Goal: Transaction & Acquisition: Purchase product/service

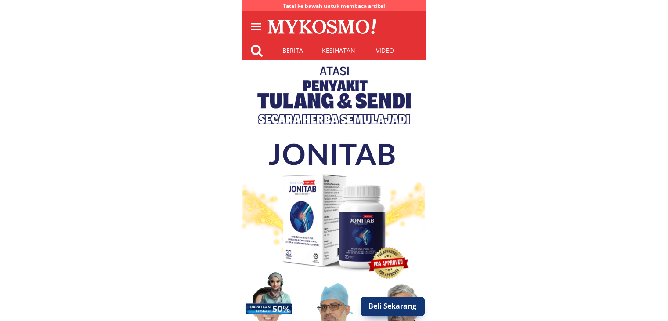
click at [399, 306] on p "Beli Sekarang" at bounding box center [393, 306] width 64 height 19
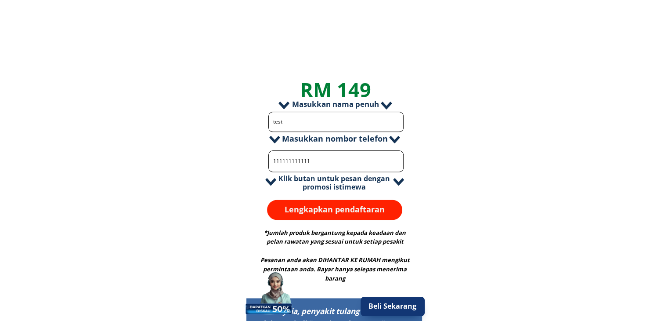
scroll to position [1093, 0]
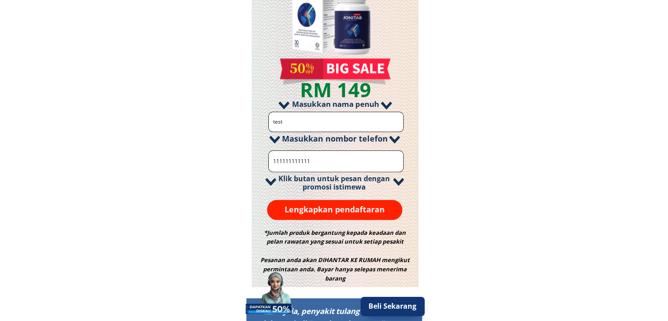
click at [324, 211] on p "Lengkapkan pendaftaran" at bounding box center [335, 209] width 136 height 20
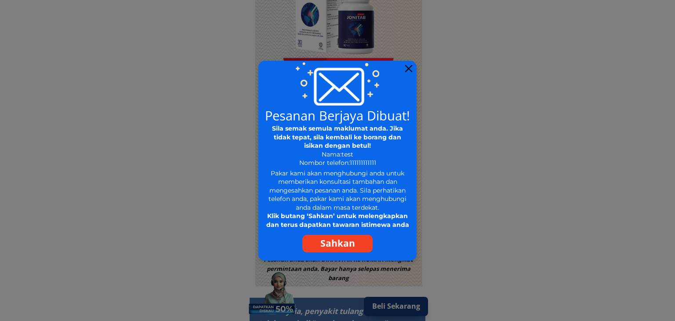
click at [341, 245] on p "Sahkan" at bounding box center [337, 244] width 70 height 18
click at [409, 70] on div at bounding box center [408, 68] width 7 height 7
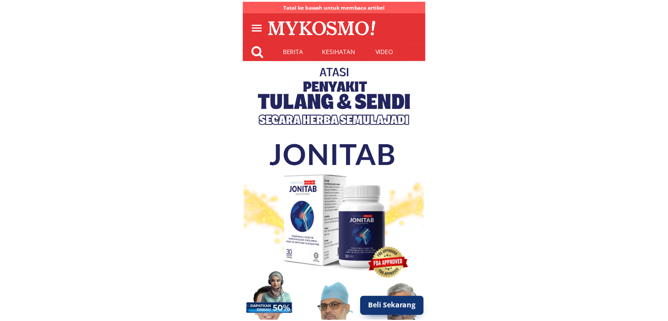
scroll to position [1093, 0]
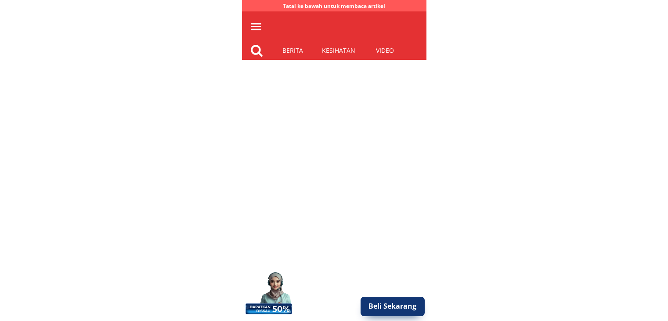
scroll to position [1093, 0]
